Goal: Task Accomplishment & Management: Understand process/instructions

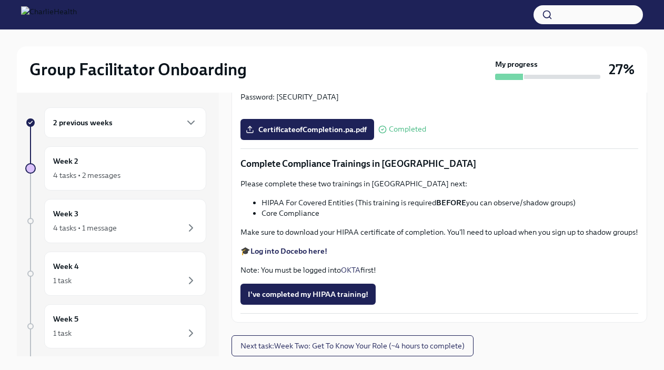
scroll to position [18, 0]
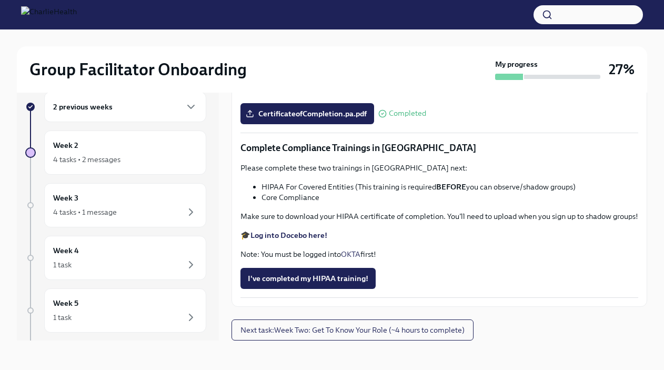
click at [306, 235] on strong "Log into Docebo here!" at bounding box center [288, 234] width 77 height 9
click at [336, 230] on p "🎓 Log into Docebo here!" at bounding box center [439, 235] width 398 height 11
click at [276, 192] on li "Core Compliance" at bounding box center [449, 197] width 377 height 11
click at [113, 158] on div "4 tasks • 2 messages" at bounding box center [86, 159] width 67 height 11
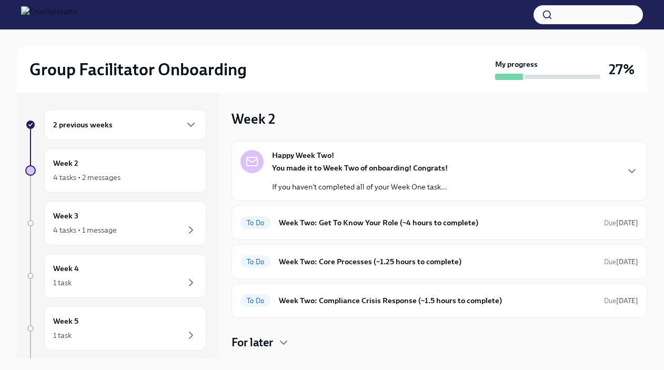
click at [126, 124] on div "2 previous weeks" at bounding box center [125, 124] width 144 height 13
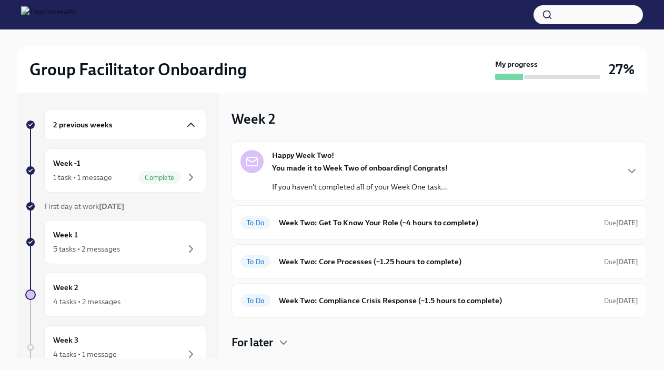
click at [194, 121] on icon "button" at bounding box center [191, 124] width 13 height 13
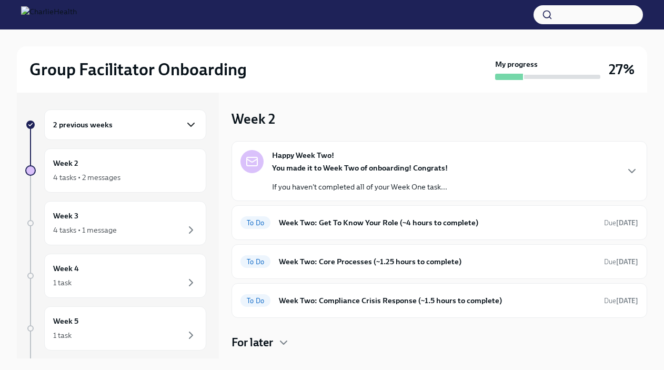
click at [185, 112] on div "2 previous weeks" at bounding box center [125, 124] width 162 height 31
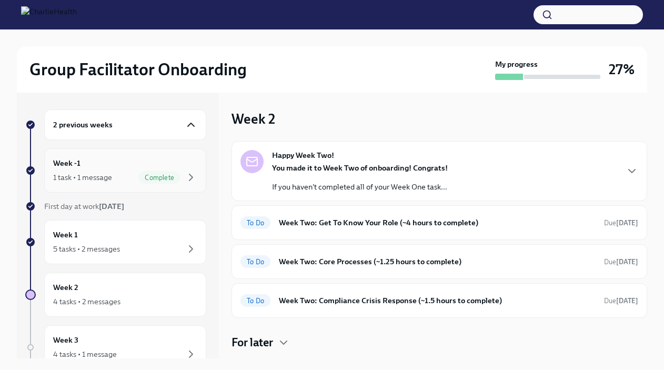
click at [188, 160] on div "Week -1 1 task • 1 message Complete" at bounding box center [125, 170] width 144 height 26
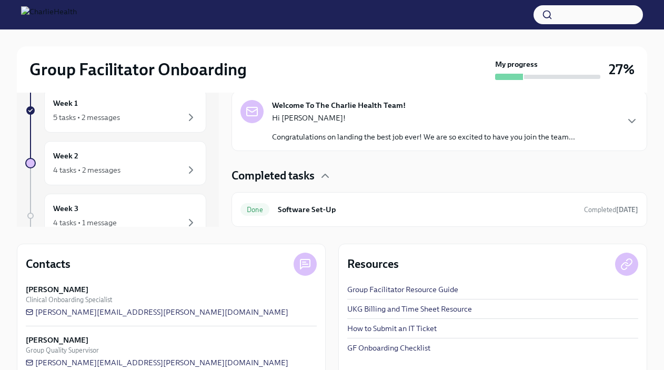
scroll to position [151, 0]
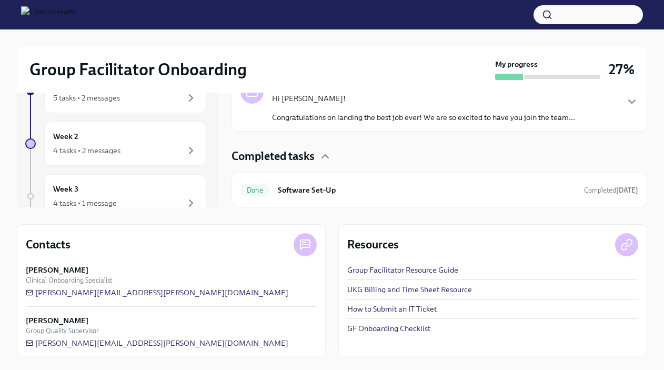
click at [396, 328] on link "GF Onboarding Checklist" at bounding box center [388, 328] width 83 height 11
click at [313, 195] on h6 "Software Set-Up" at bounding box center [427, 191] width 298 height 12
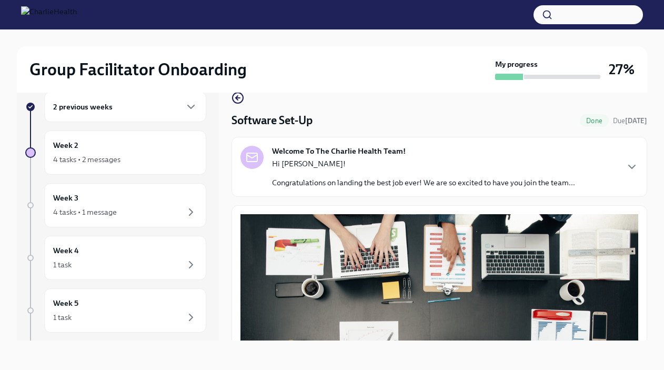
click at [313, 195] on div "Welcome To The Charlie Health Team! Hi [PERSON_NAME]! Congratulations on landin…" at bounding box center [438, 167] width 415 height 60
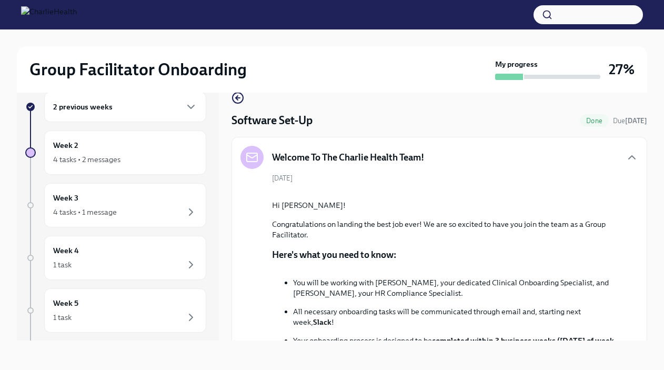
click at [368, 190] on div "[DATE] Hi [PERSON_NAME]! Congratulations on landing the best job ever! We are s…" at bounding box center [439, 373] width 398 height 400
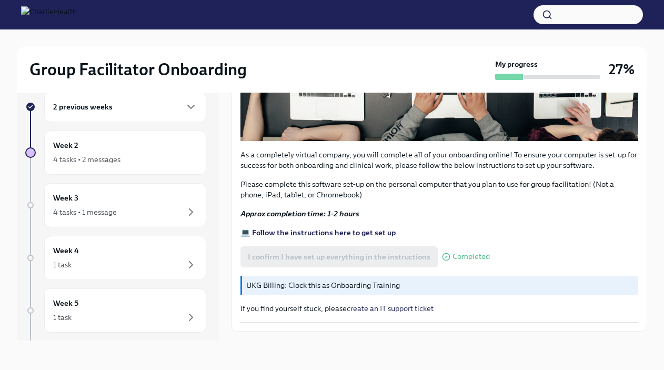
scroll to position [818, 0]
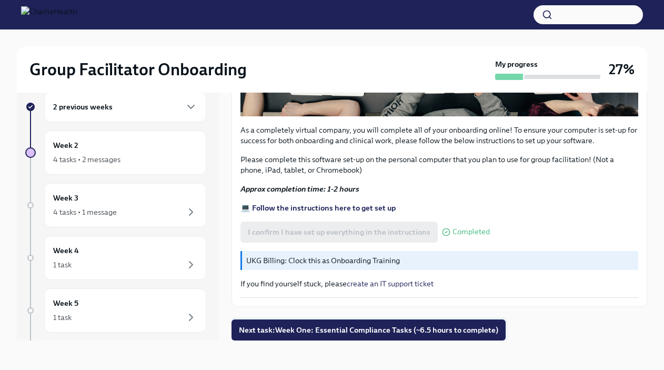
click at [407, 329] on span "Next task : Week One: Essential Compliance Tasks (~6.5 hours to complete)" at bounding box center [368, 330] width 259 height 11
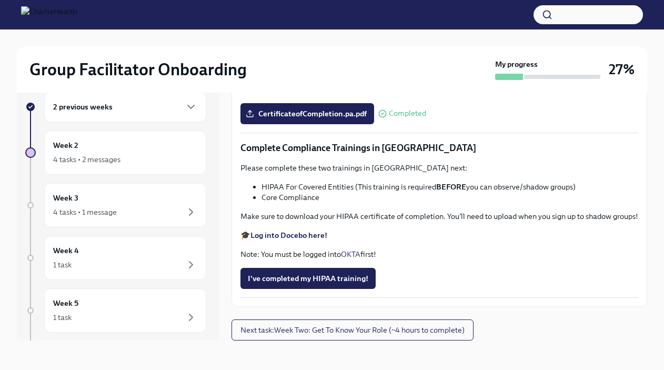
scroll to position [2834, 0]
click at [283, 240] on p "🎓 Log into Docebo here!" at bounding box center [439, 235] width 398 height 11
click at [283, 236] on strong "Log into Docebo here!" at bounding box center [288, 234] width 77 height 9
